Goal: Task Accomplishment & Management: Manage account settings

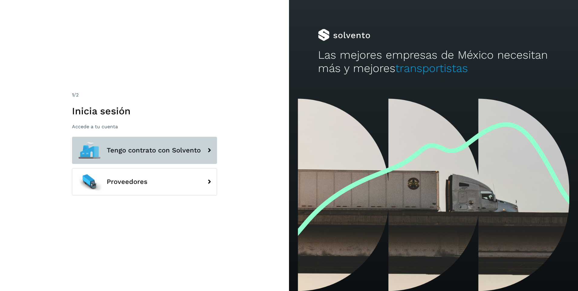
click at [163, 150] on span "Tengo contrato con Solvento" at bounding box center [154, 150] width 94 height 7
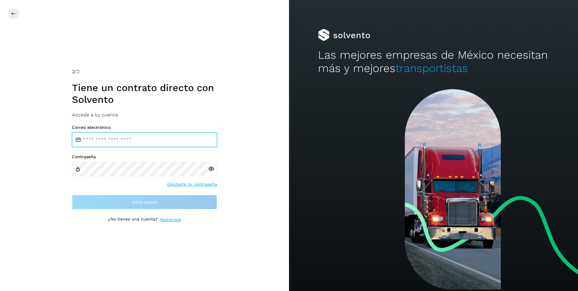
type input "**********"
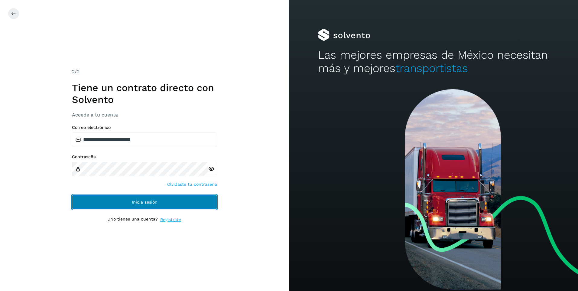
click at [154, 204] on span "Inicia sesión" at bounding box center [145, 202] width 26 height 4
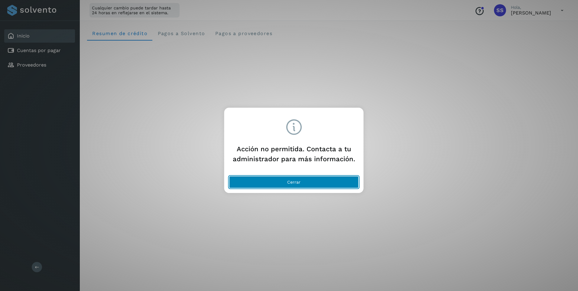
click at [302, 182] on button "Cerrar" at bounding box center [294, 182] width 130 height 12
click at [292, 182] on span "Cerrar" at bounding box center [293, 182] width 13 height 4
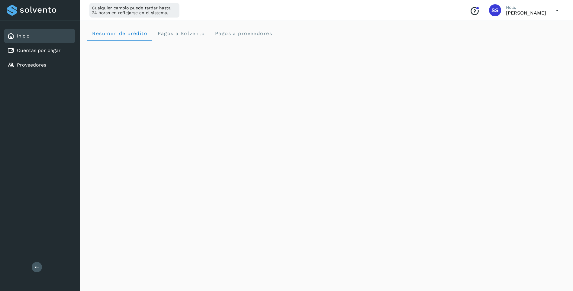
click at [544, 11] on p "[PERSON_NAME]" at bounding box center [526, 13] width 40 height 6
click at [559, 9] on icon at bounding box center [557, 10] width 12 height 12
click at [518, 37] on div "Cerrar sesión" at bounding box center [527, 38] width 72 height 11
